Goal: Information Seeking & Learning: Learn about a topic

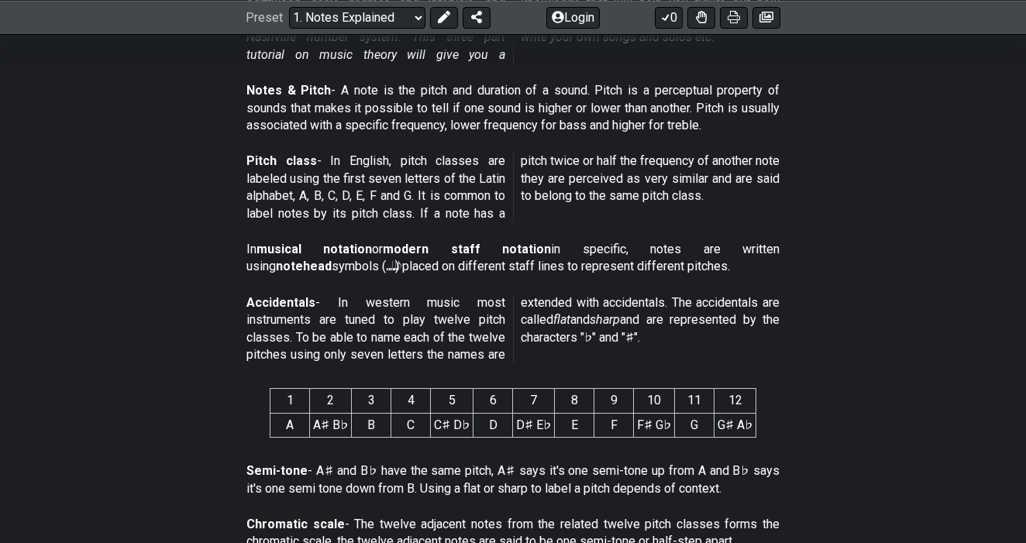
scroll to position [467, 0]
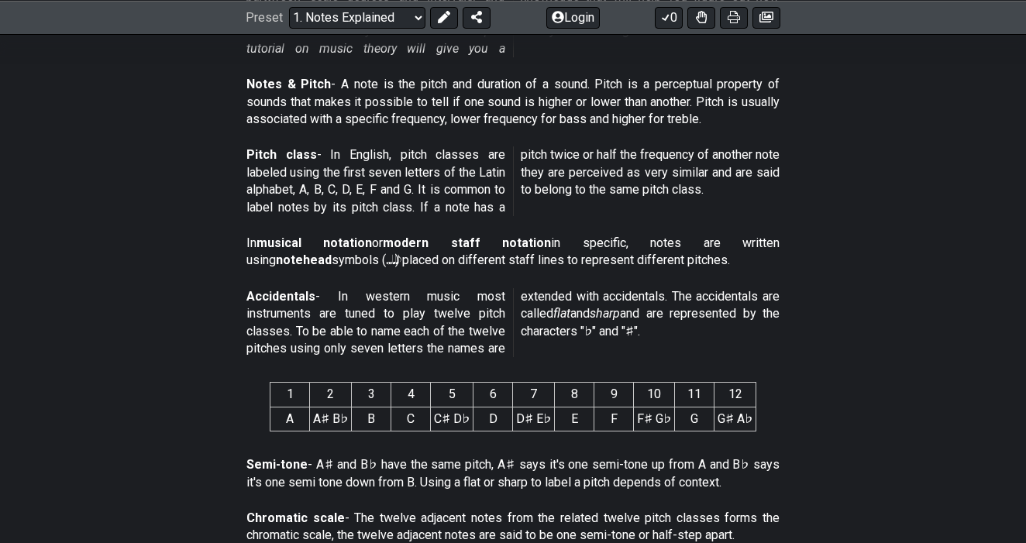
drag, startPoint x: 714, startPoint y: 81, endPoint x: 655, endPoint y: 81, distance: 58.9
click at [655, 81] on p "Notes & Pitch - A note is the pitch and duration of a sound. Pitch is a percept…" at bounding box center [512, 102] width 533 height 52
drag, startPoint x: 715, startPoint y: 81, endPoint x: 679, endPoint y: 81, distance: 36.4
click at [679, 82] on p "Notes & Pitch - A note is the pitch and duration of a sound. Pitch is a percept…" at bounding box center [512, 102] width 533 height 52
click at [679, 81] on p "Notes & Pitch - A note is the pitch and duration of a sound. Pitch is a percept…" at bounding box center [512, 102] width 533 height 52
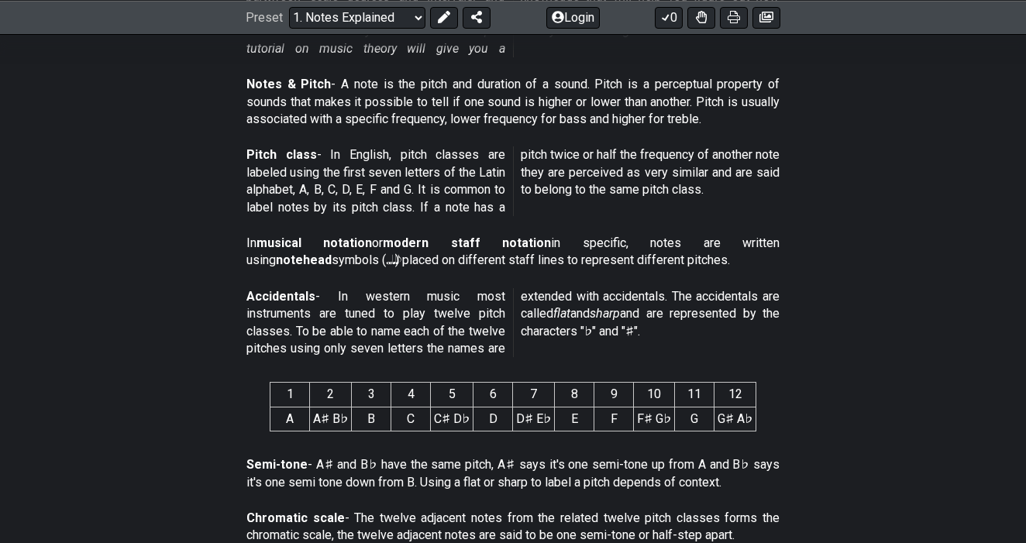
drag, startPoint x: 718, startPoint y: 82, endPoint x: 657, endPoint y: 83, distance: 60.4
click at [657, 83] on p "Notes & Pitch - A note is the pitch and duration of a sound. Pitch is a percept…" at bounding box center [512, 102] width 533 height 52
drag, startPoint x: 657, startPoint y: 83, endPoint x: 681, endPoint y: 77, distance: 24.6
click at [678, 80] on p "Notes & Pitch - A note is the pitch and duration of a sound. Pitch is a percept…" at bounding box center [512, 102] width 533 height 52
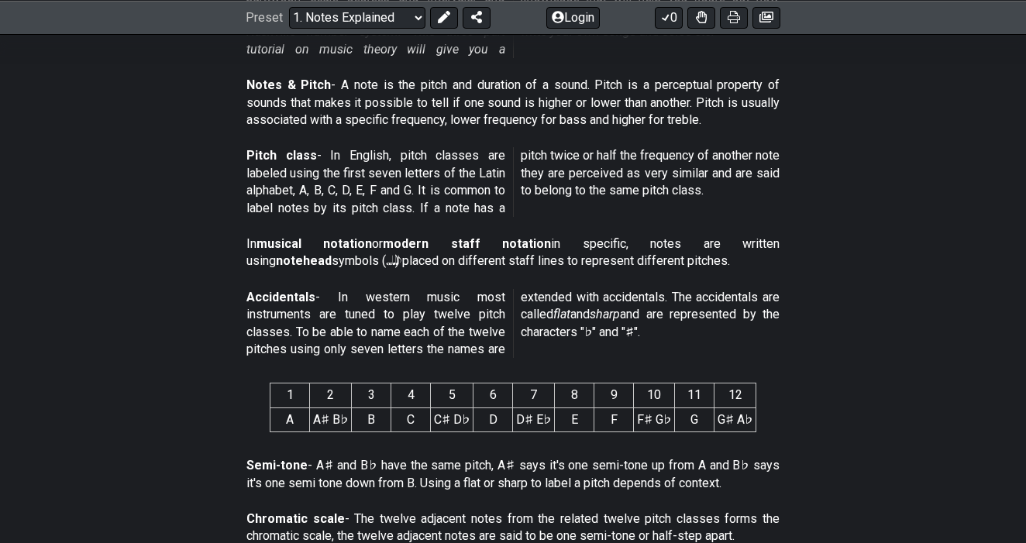
drag, startPoint x: 787, startPoint y: 106, endPoint x: 570, endPoint y: 126, distance: 217.9
click at [570, 126] on section "Notes & Pitch - A note is the pitch and duration of a sound. Pitch is a percept…" at bounding box center [513, 106] width 1026 height 71
drag, startPoint x: 698, startPoint y: 85, endPoint x: 721, endPoint y: 68, distance: 28.2
click at [721, 71] on div "Notes & Pitch - A note is the pitch and duration of a sound. Pitch is a percept…" at bounding box center [512, 106] width 533 height 71
drag, startPoint x: 707, startPoint y: 81, endPoint x: 663, endPoint y: 92, distance: 44.7
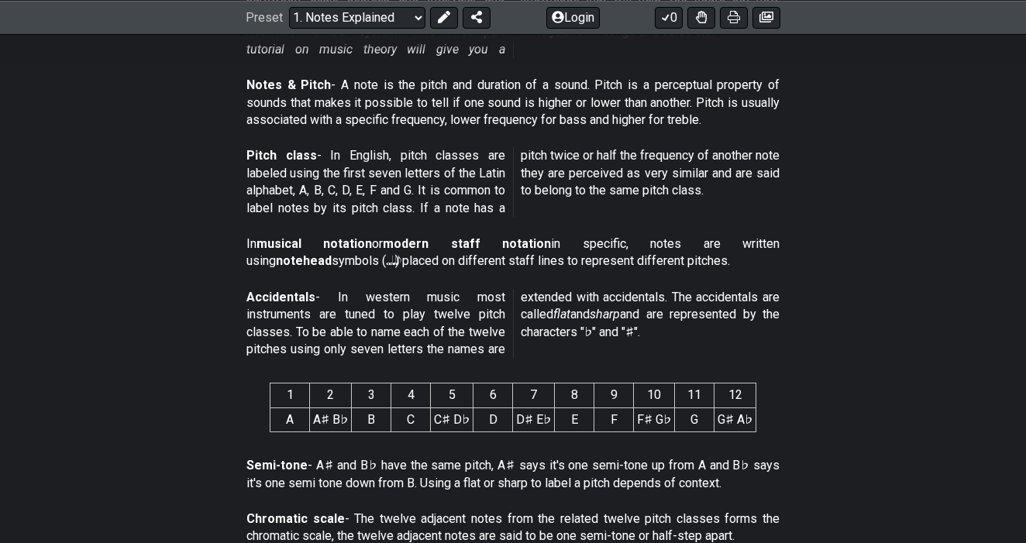
click at [662, 92] on p "Notes & Pitch - A note is the pitch and duration of a sound. Pitch is a percept…" at bounding box center [512, 103] width 533 height 52
click at [665, 91] on p "Notes & Pitch - A note is the pitch and duration of a sound. Pitch is a percept…" at bounding box center [512, 103] width 533 height 52
click at [674, 84] on p "Notes & Pitch - A note is the pitch and duration of a sound. Pitch is a percept…" at bounding box center [512, 103] width 533 height 52
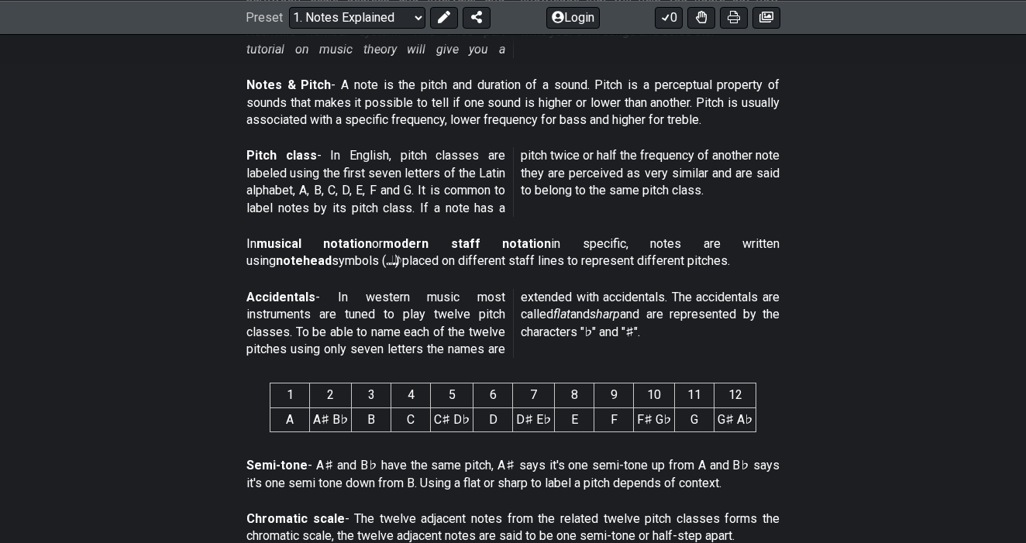
click at [673, 79] on p "Notes & Pitch - A note is the pitch and duration of a sound. Pitch is a percept…" at bounding box center [512, 103] width 533 height 52
click at [438, 19] on icon at bounding box center [444, 17] width 12 height 12
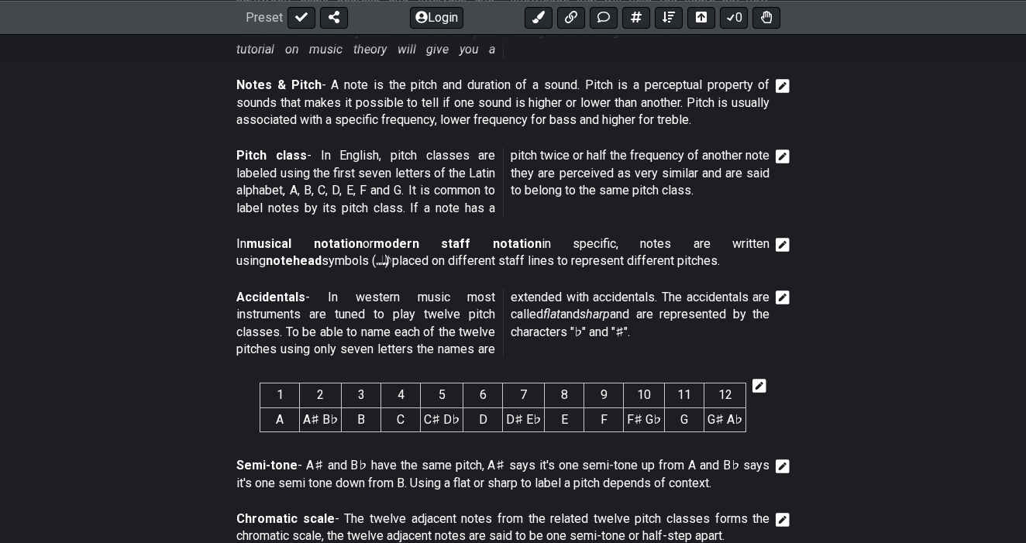
drag, startPoint x: 698, startPoint y: 82, endPoint x: 632, endPoint y: 89, distance: 67.0
click at [632, 89] on p "Notes & Pitch - A note is the pitch and duration of a sound. Pitch is a percept…" at bounding box center [502, 103] width 533 height 52
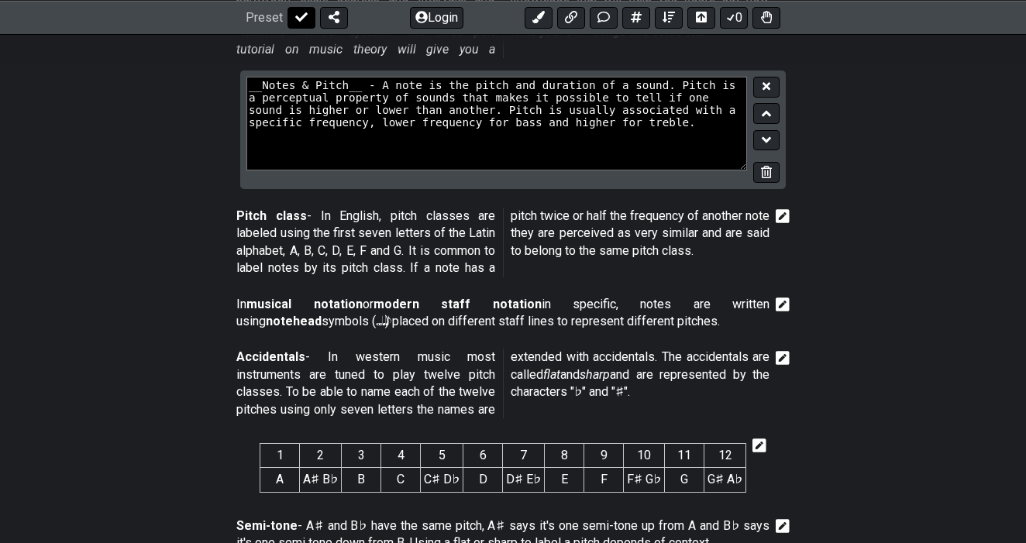
click at [298, 20] on icon at bounding box center [301, 16] width 12 height 9
select select "/musical-notes-explained"
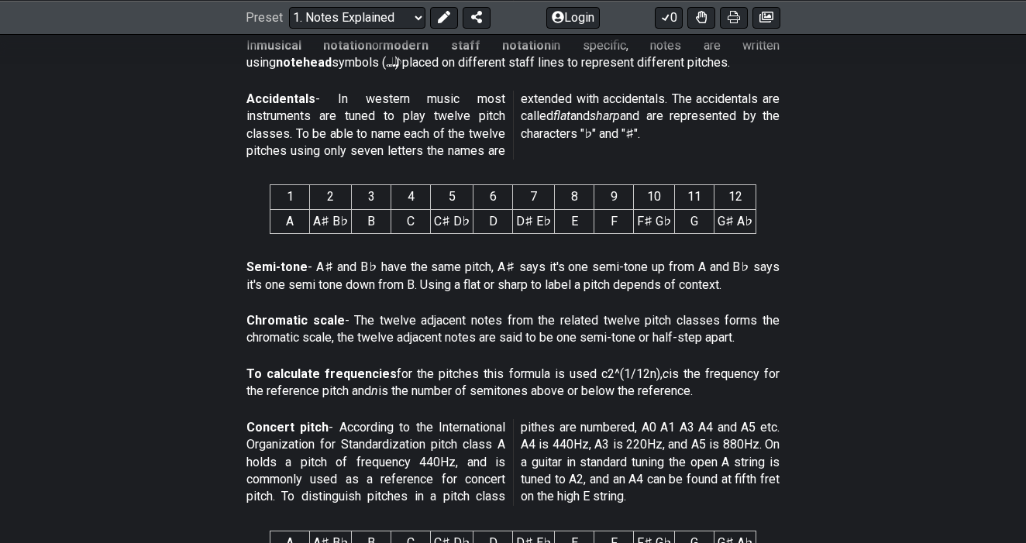
scroll to position [534, 0]
